Goal: Check status

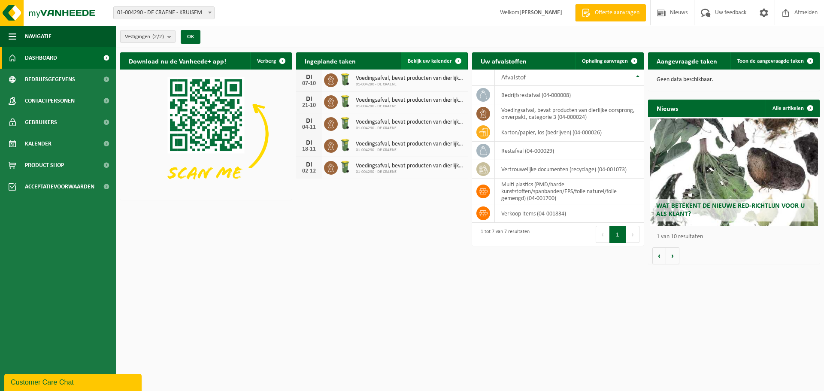
click at [422, 59] on span "Bekijk uw kalender" at bounding box center [430, 61] width 44 height 6
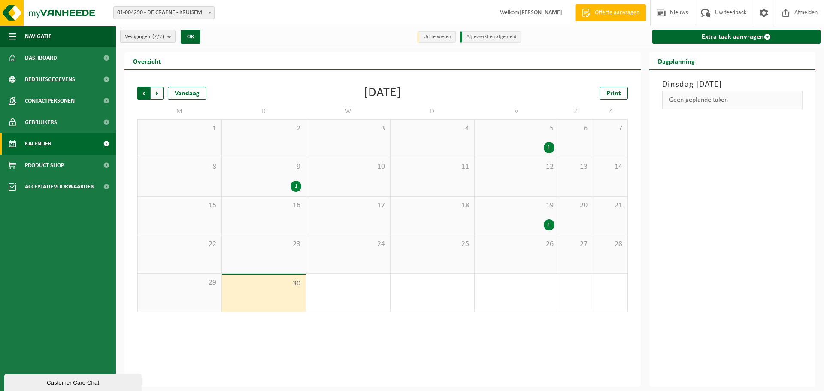
click at [158, 90] on span "Volgende" at bounding box center [157, 93] width 13 height 13
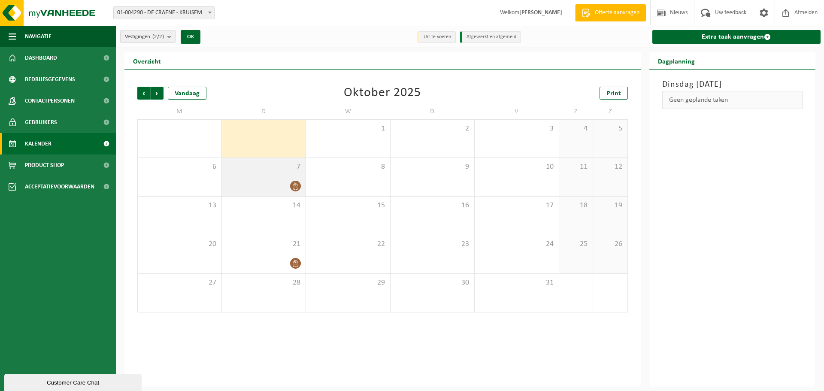
click at [289, 185] on div at bounding box center [264, 186] width 76 height 12
